Goal: Task Accomplishment & Management: Manage account settings

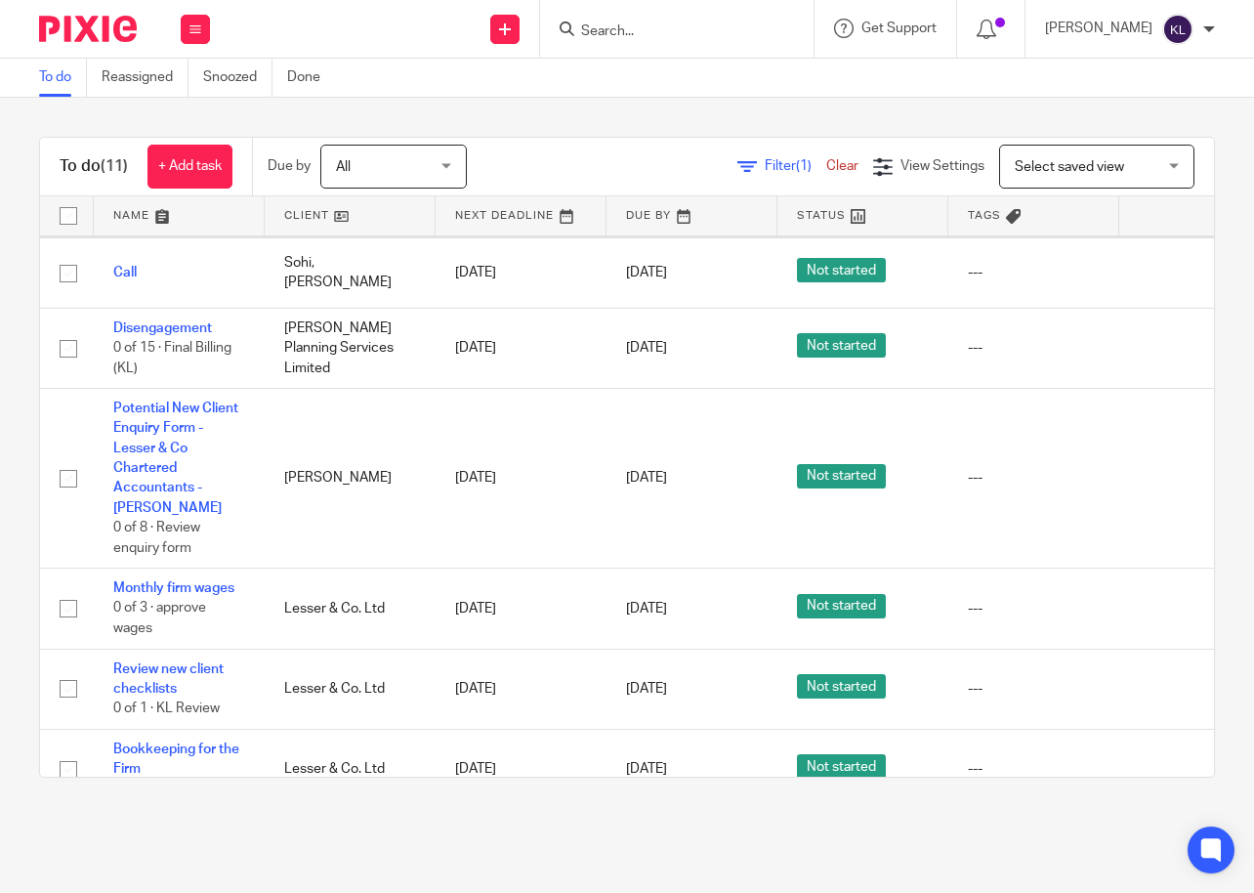
scroll to position [586, 0]
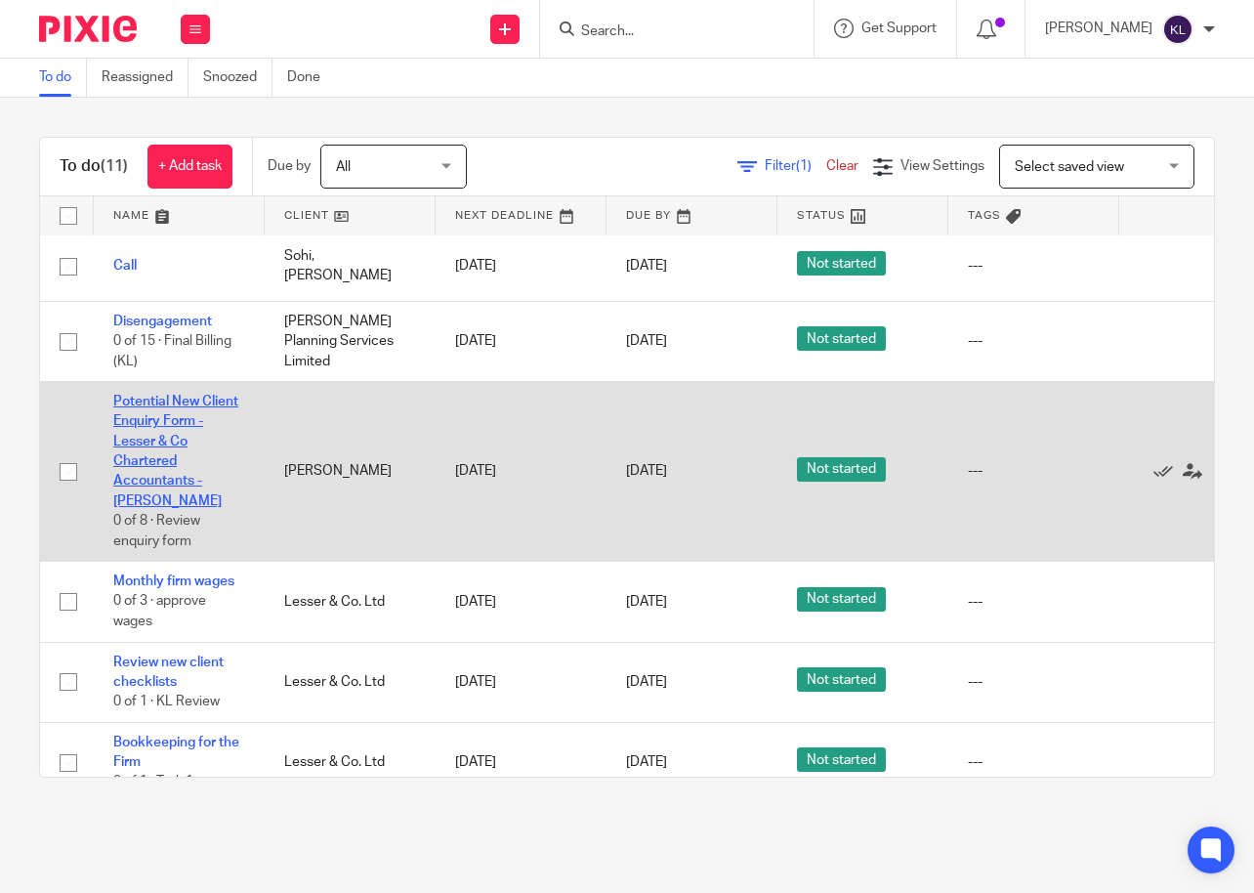
click at [171, 436] on link "Potential New Client Enquiry Form - Lesser & Co Chartered Accountants - [PERSON…" at bounding box center [175, 451] width 125 height 113
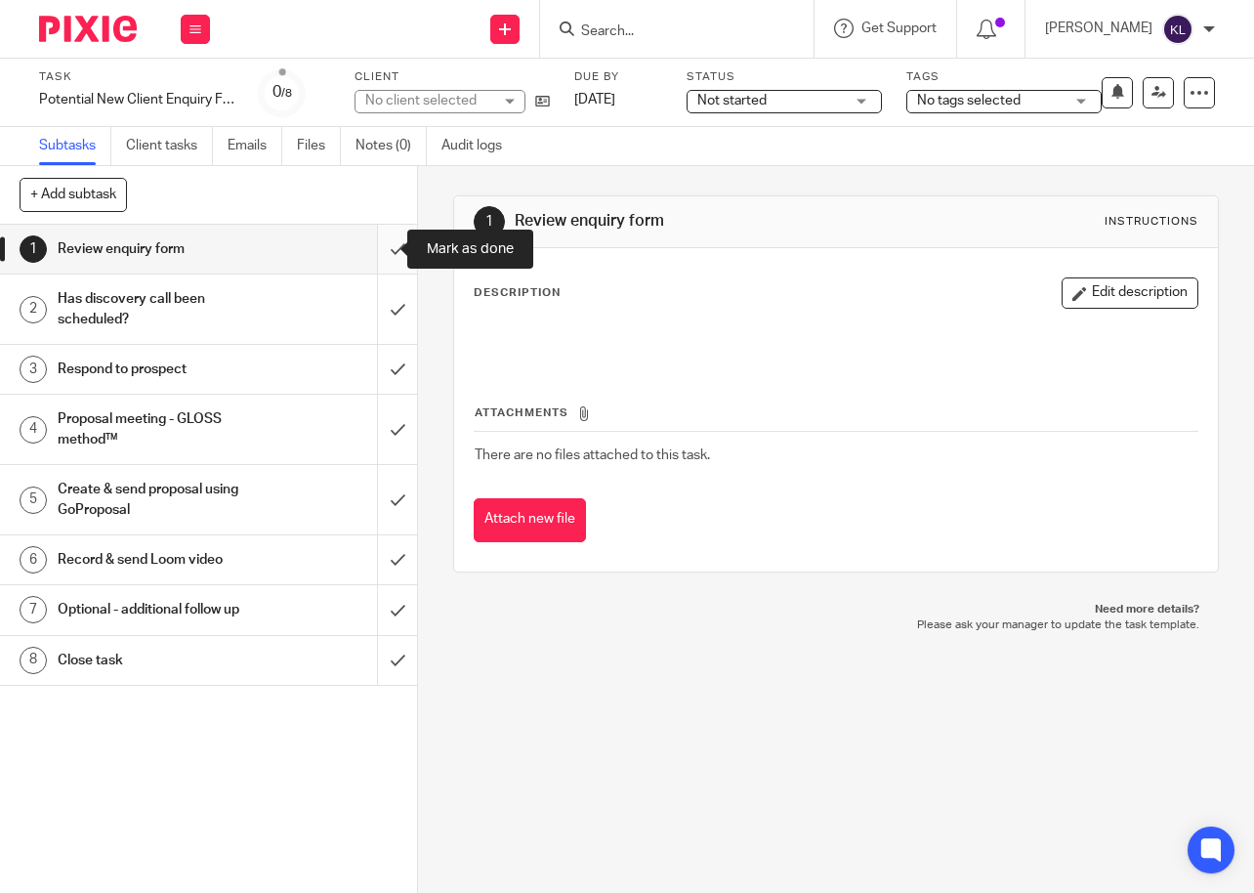
click at [386, 246] on input "submit" at bounding box center [208, 249] width 417 height 49
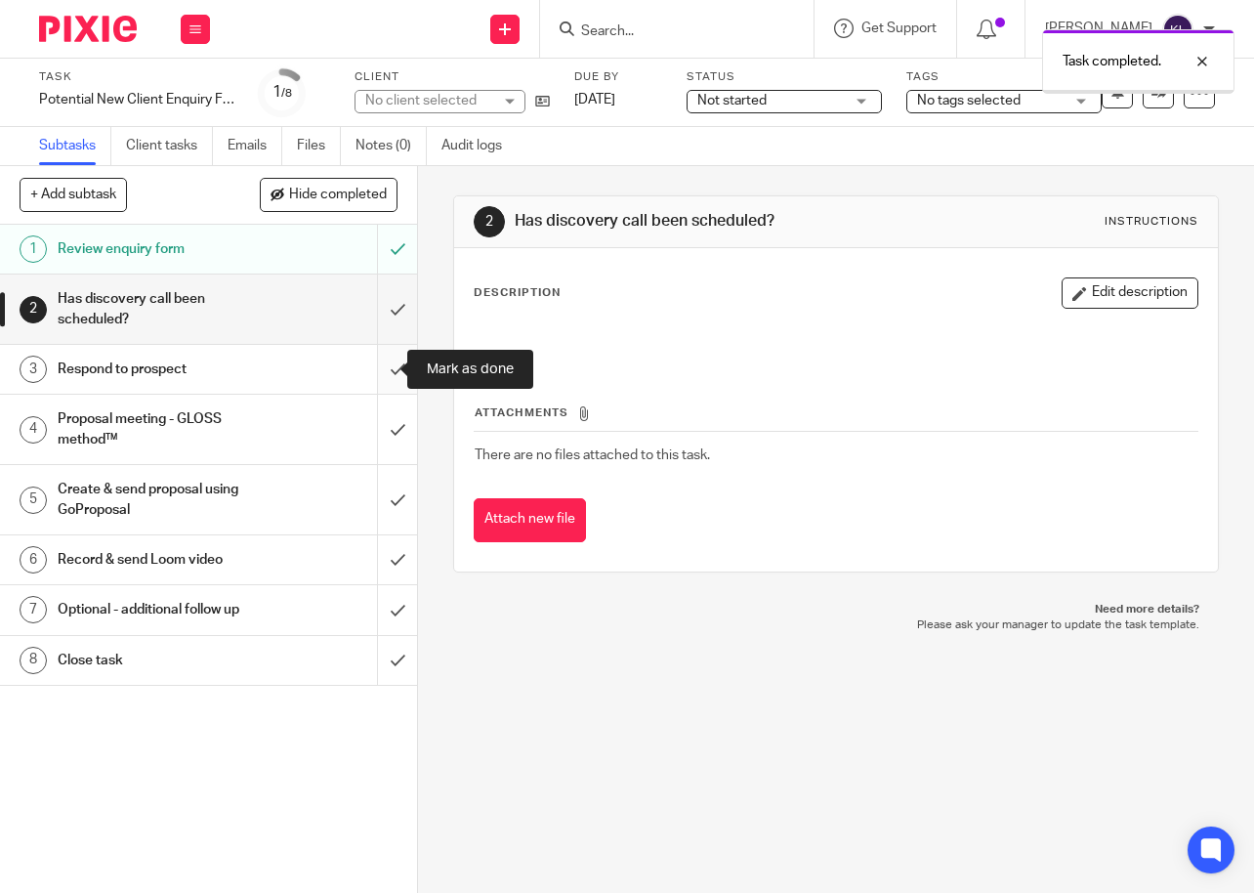
click at [375, 365] on input "submit" at bounding box center [208, 369] width 417 height 49
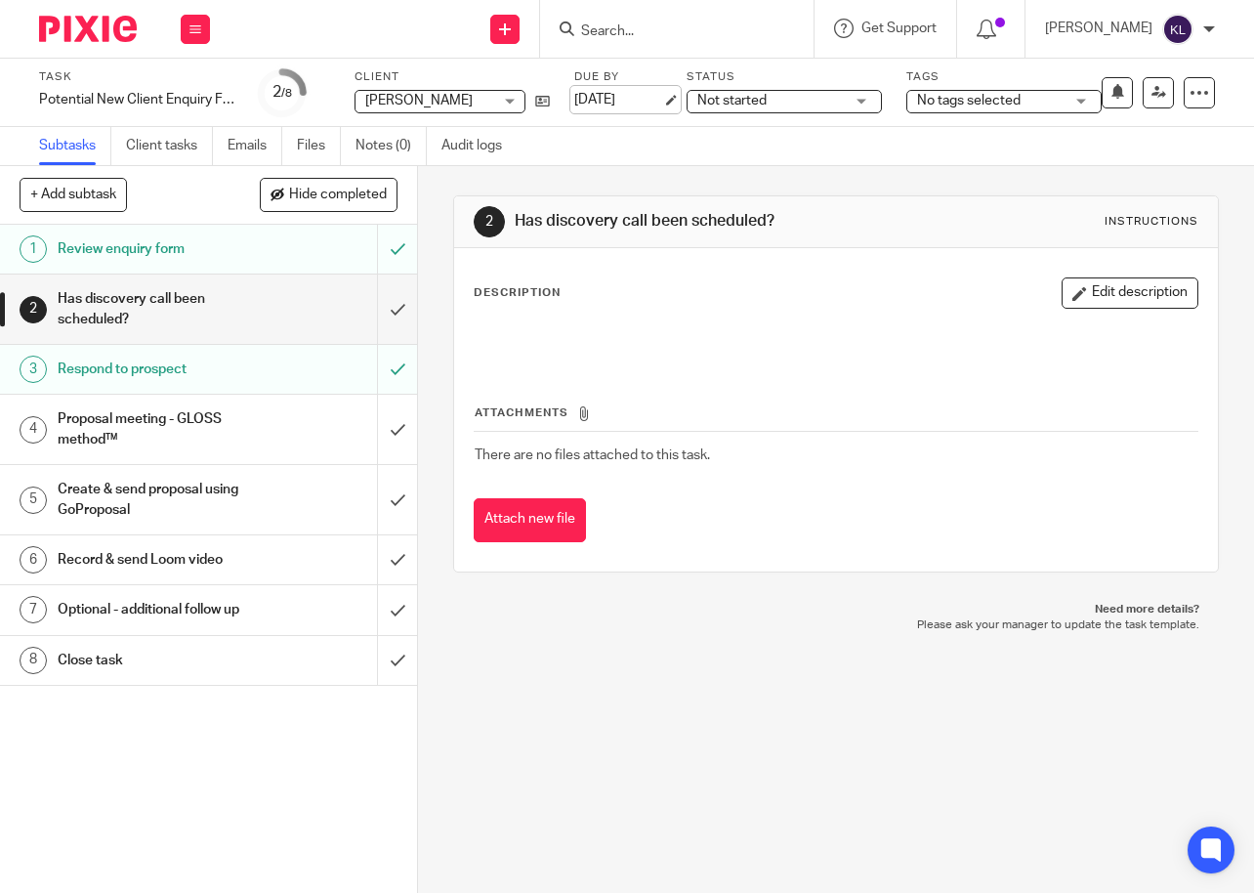
click at [606, 94] on link "25 Sep 2025" at bounding box center [618, 100] width 88 height 21
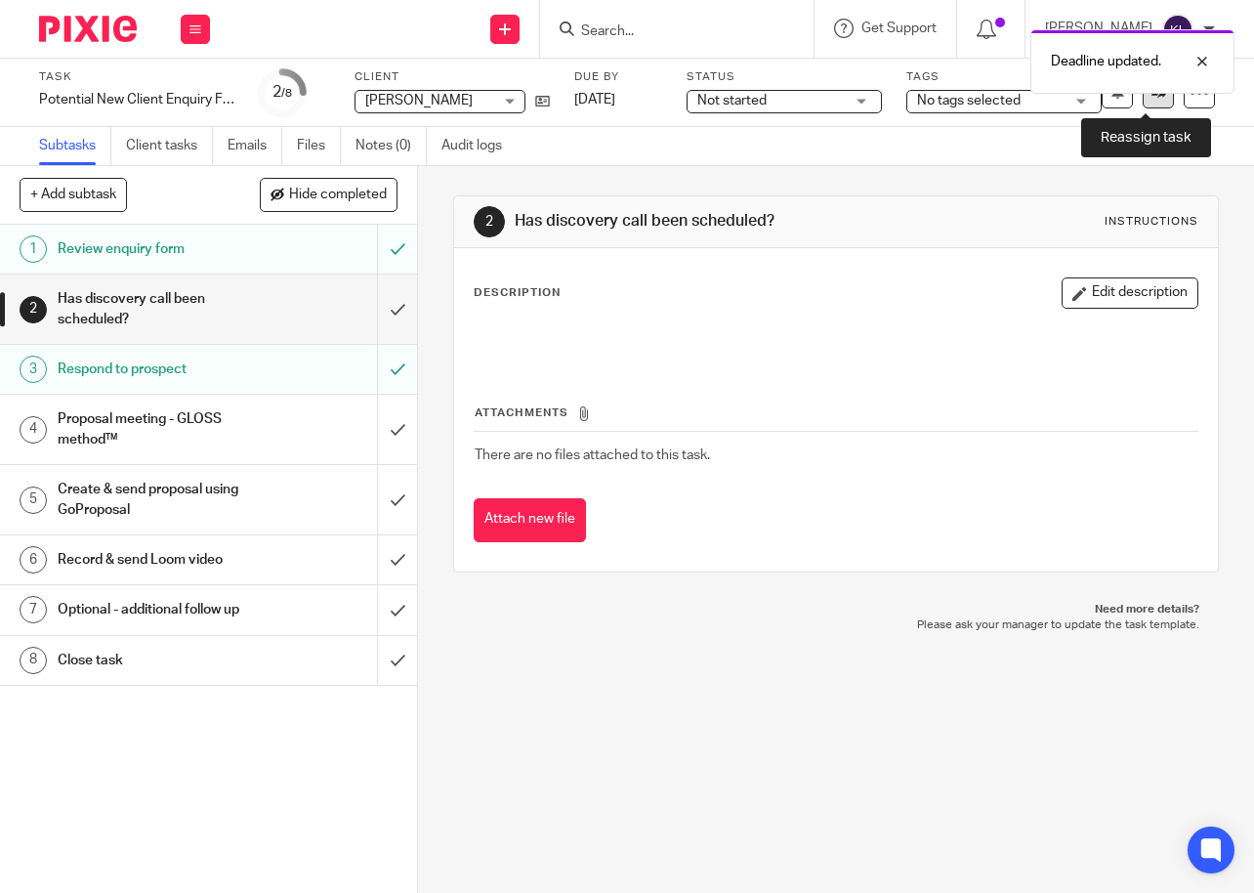
click at [1153, 105] on link at bounding box center [1158, 92] width 31 height 31
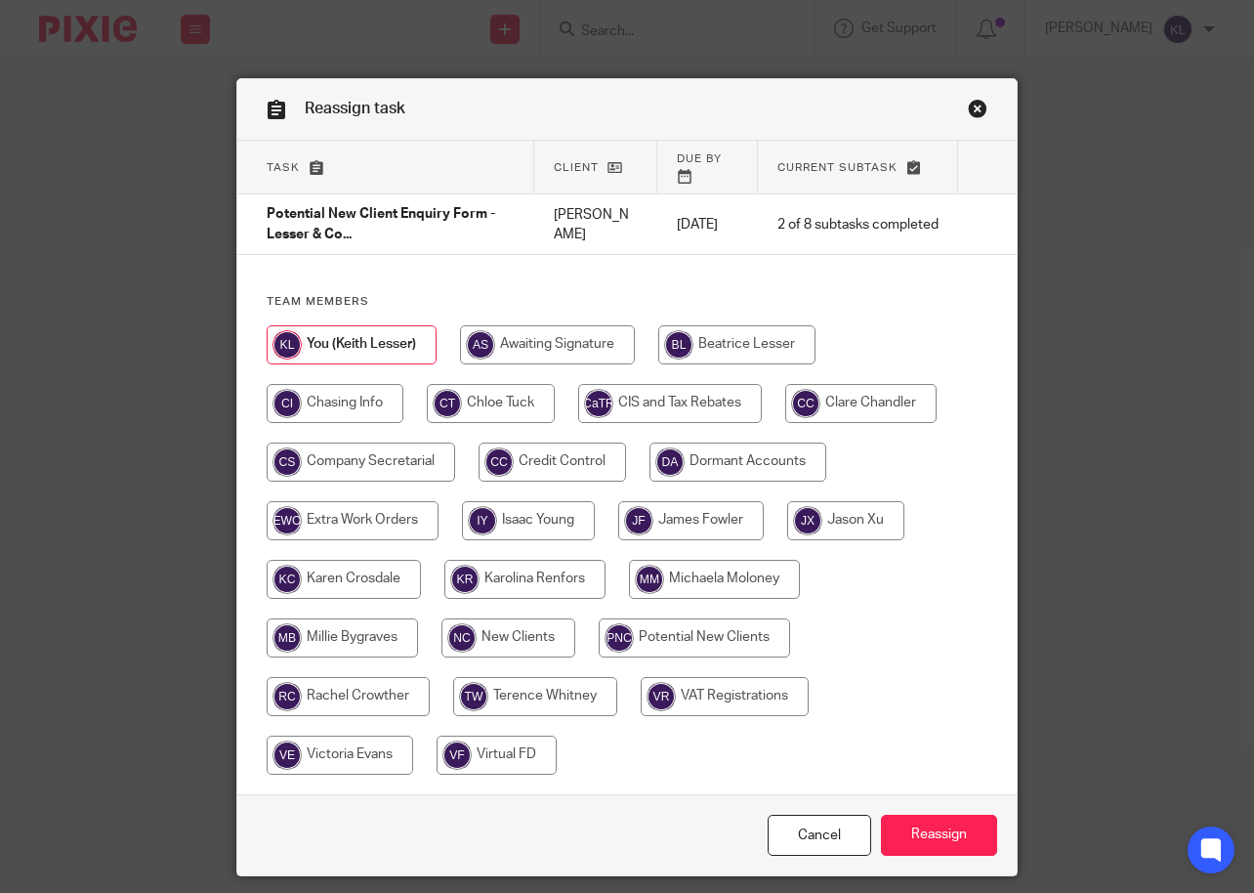
click at [695, 630] on input "radio" at bounding box center [694, 637] width 191 height 39
radio input "true"
click at [950, 849] on input "Reassign" at bounding box center [939, 836] width 116 height 42
